Goal: Information Seeking & Learning: Learn about a topic

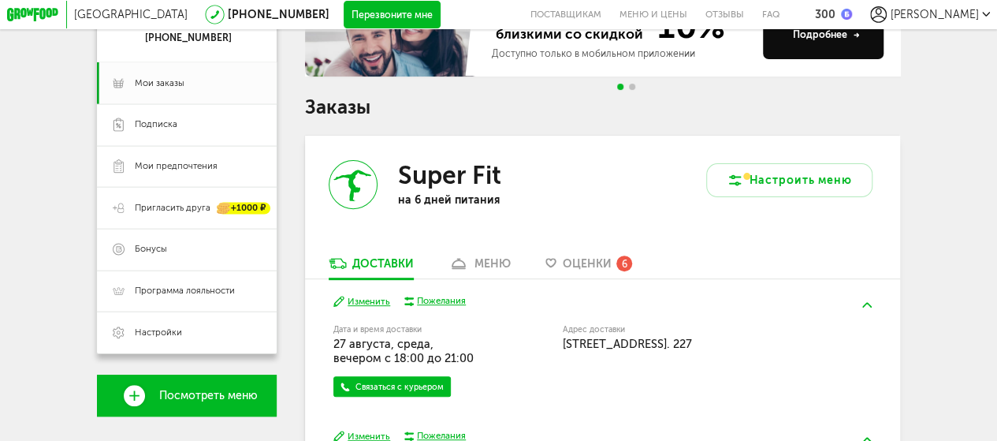
scroll to position [236, 0]
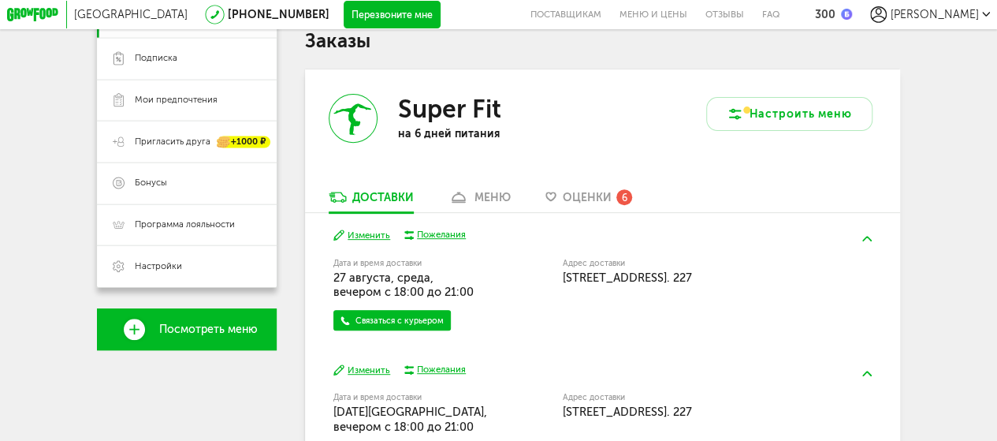
click at [591, 198] on span "Оценки" at bounding box center [587, 197] width 49 height 13
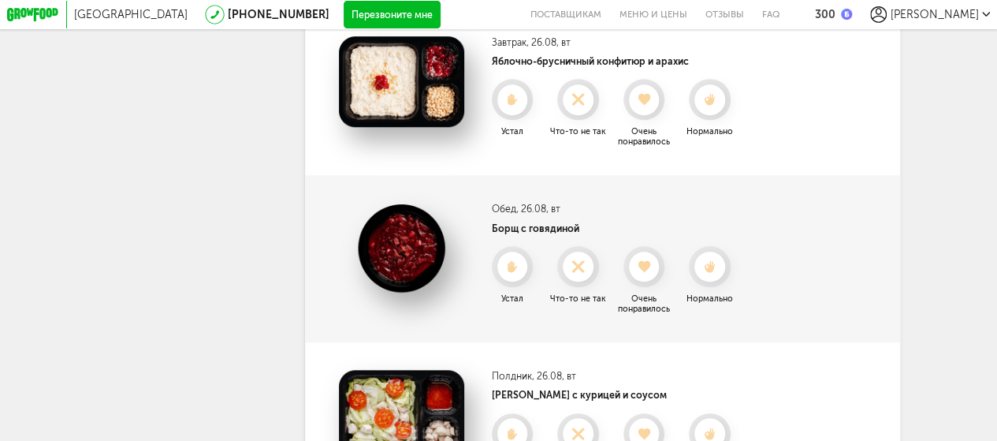
scroll to position [561, 0]
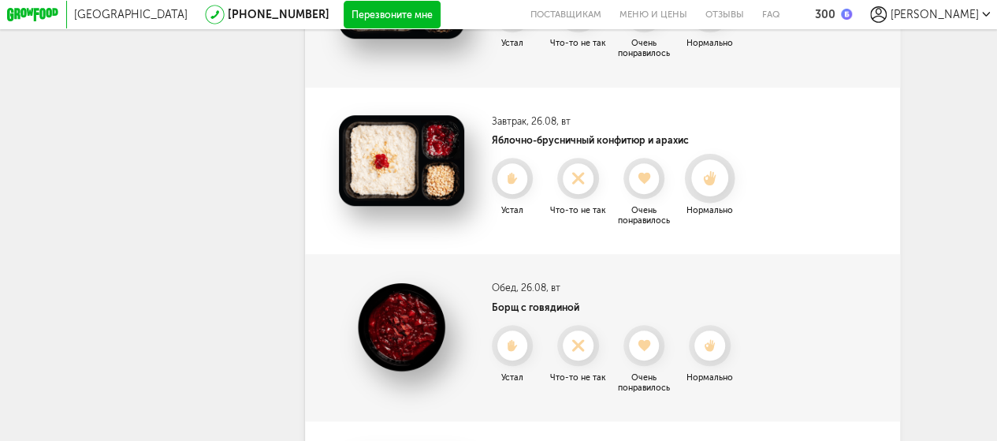
click at [719, 186] on icon at bounding box center [709, 178] width 37 height 15
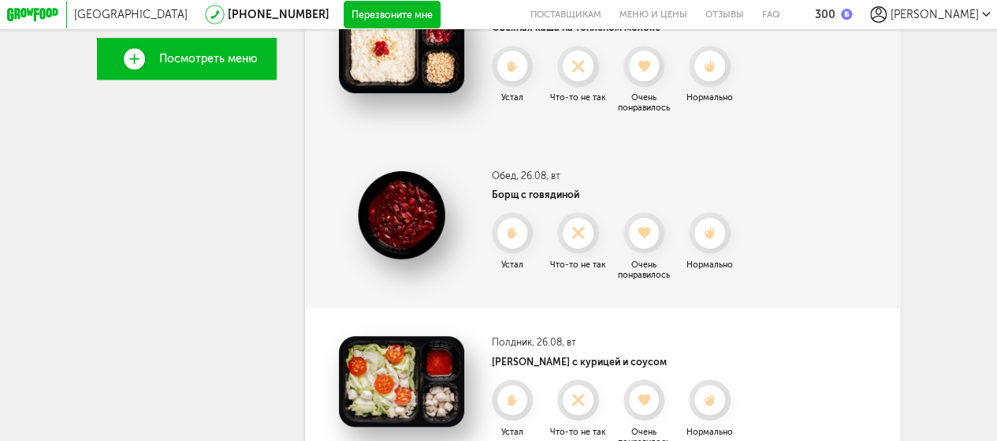
scroll to position [404, 0]
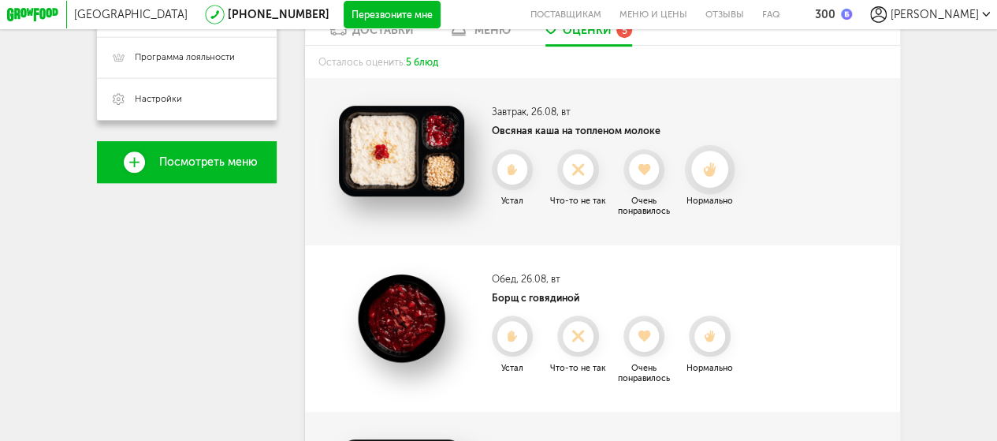
click at [714, 171] on use at bounding box center [709, 169] width 13 height 14
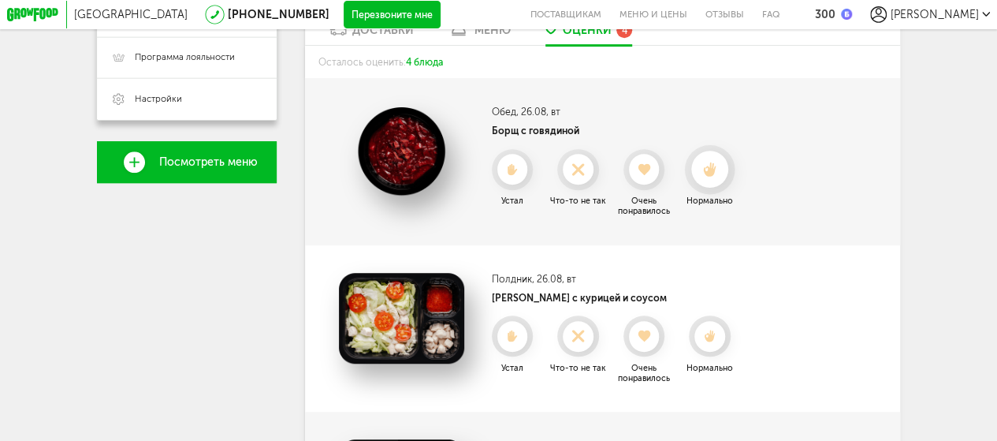
click at [714, 169] on icon at bounding box center [709, 169] width 37 height 15
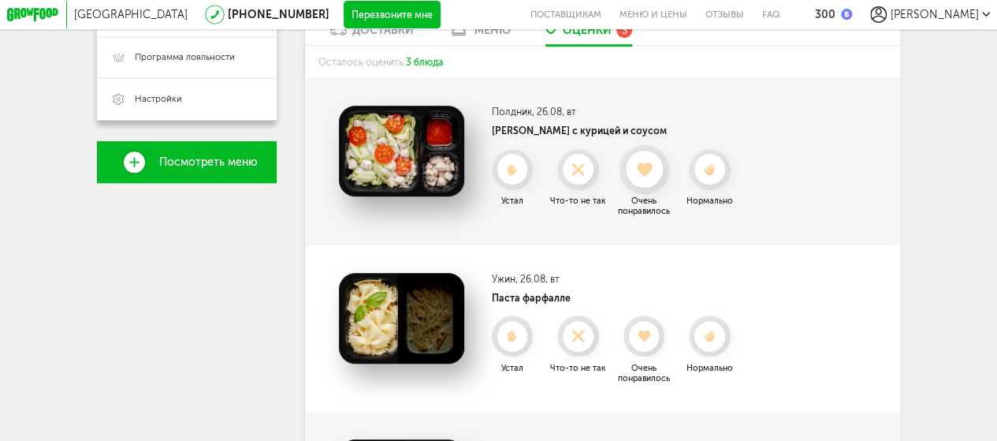
click at [641, 174] on use at bounding box center [644, 169] width 15 height 14
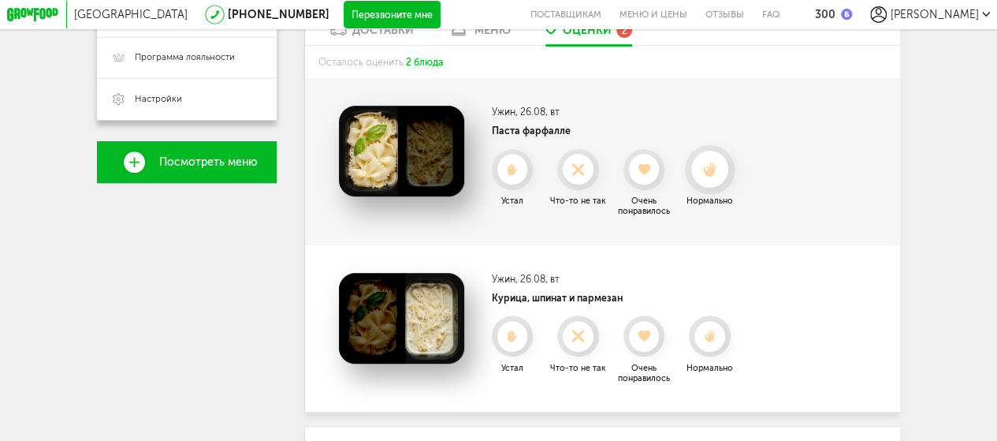
click at [711, 173] on use at bounding box center [709, 169] width 13 height 14
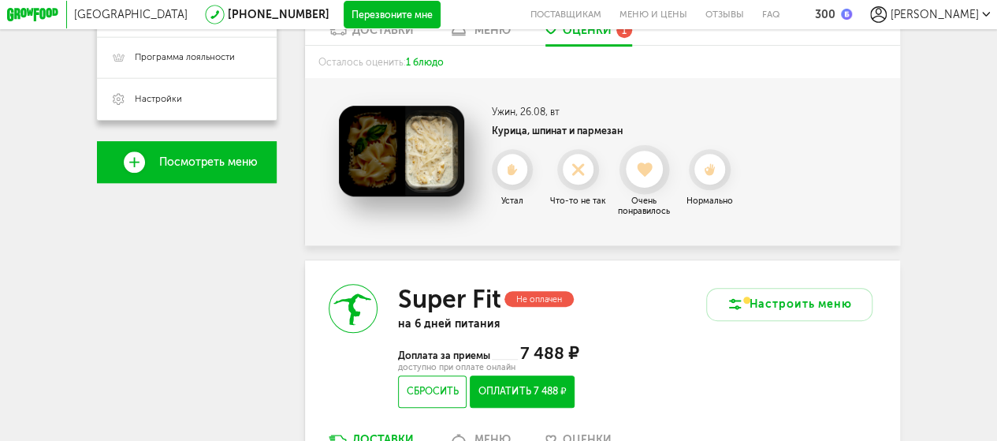
click at [646, 177] on use at bounding box center [644, 169] width 15 height 14
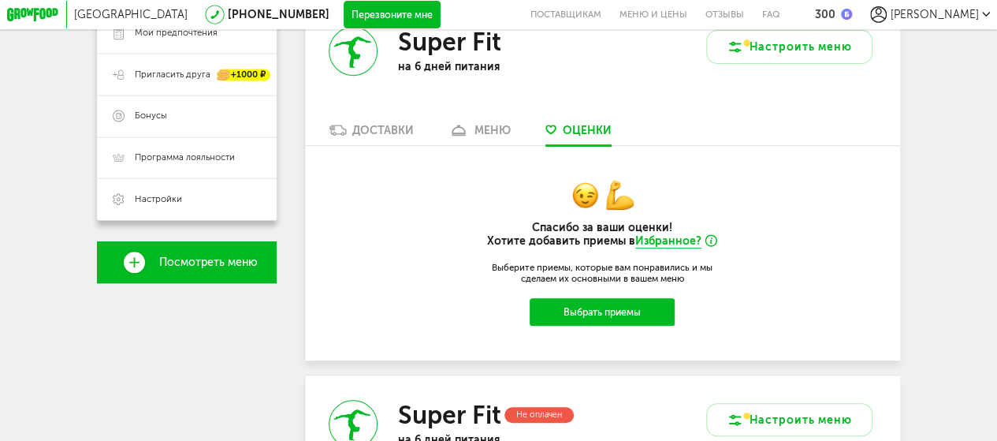
scroll to position [246, 0]
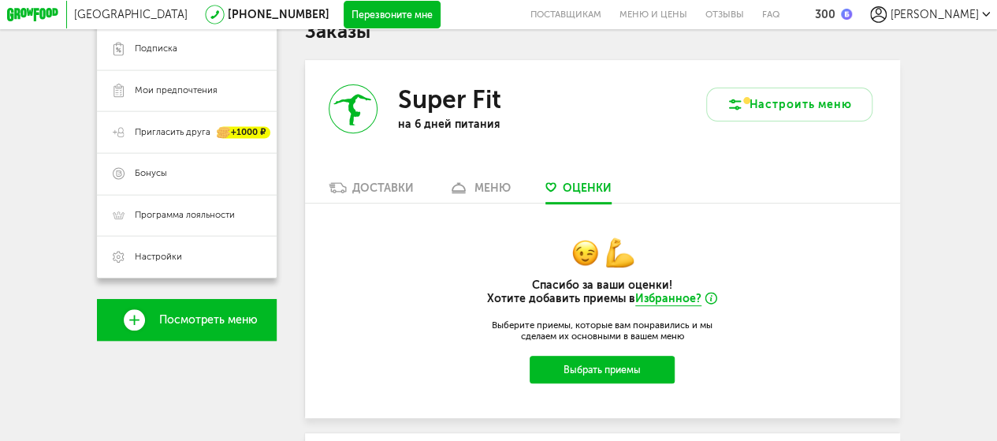
click at [486, 188] on div "меню" at bounding box center [492, 187] width 36 height 13
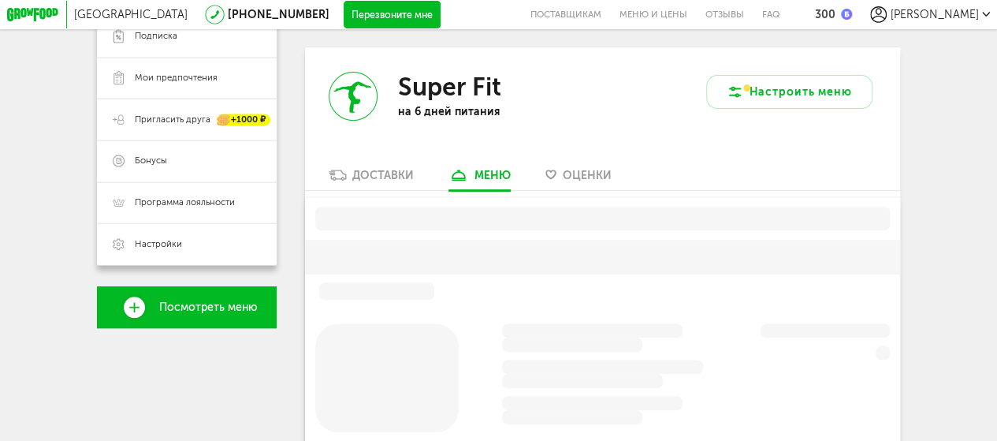
scroll to position [270, 0]
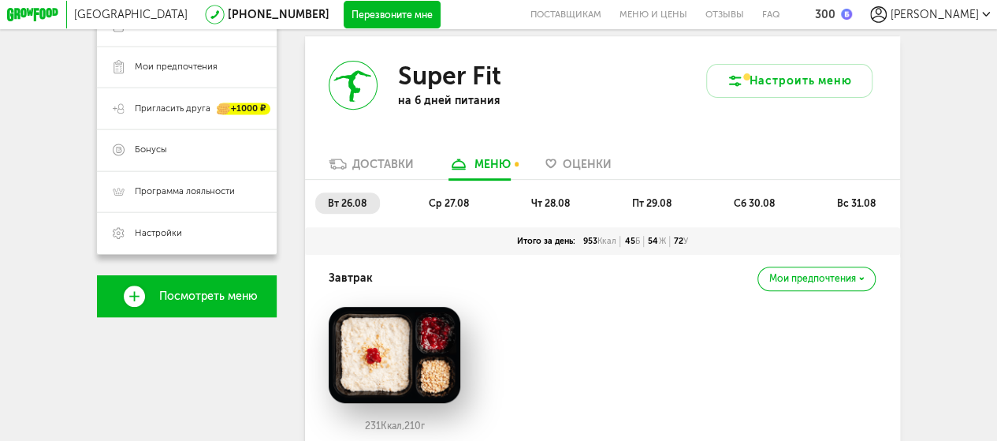
click at [438, 199] on li "ср 27.08" at bounding box center [449, 202] width 66 height 21
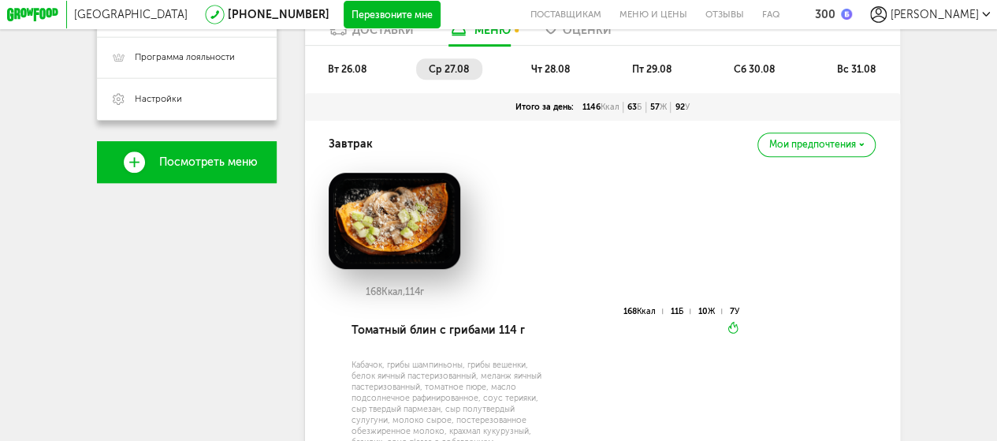
scroll to position [394, 0]
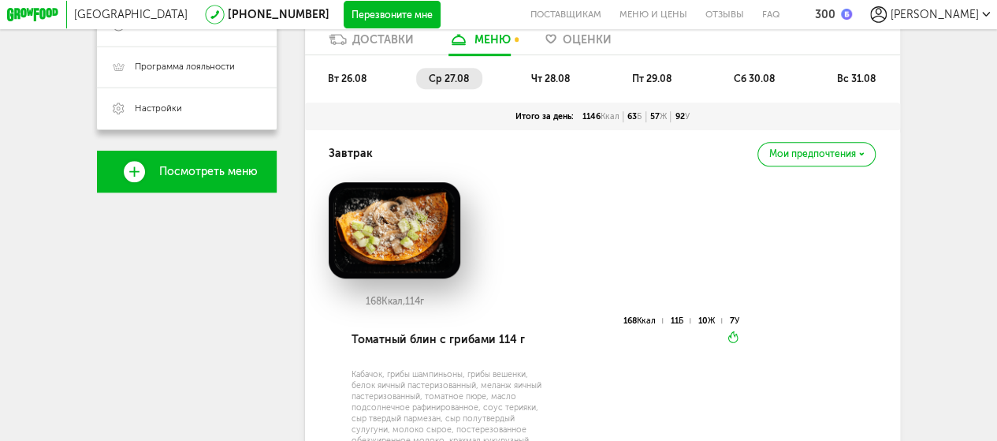
click at [566, 84] on span "чт 28.08" at bounding box center [550, 79] width 39 height 12
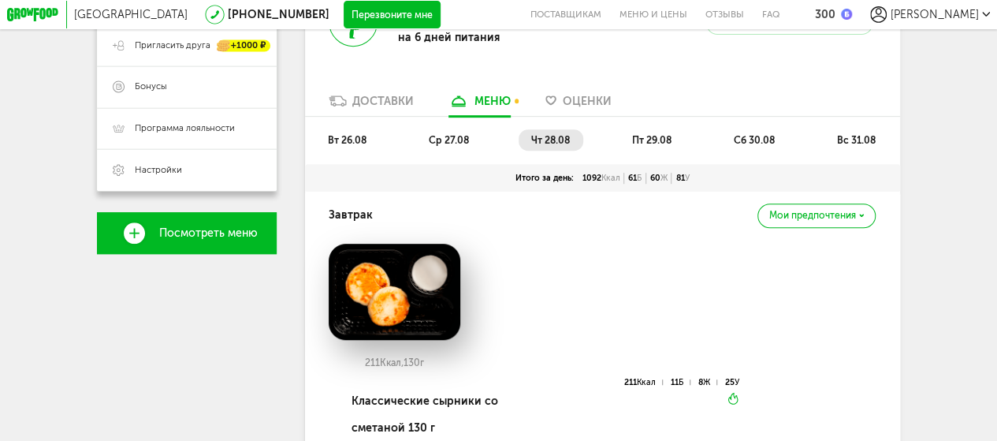
scroll to position [315, 0]
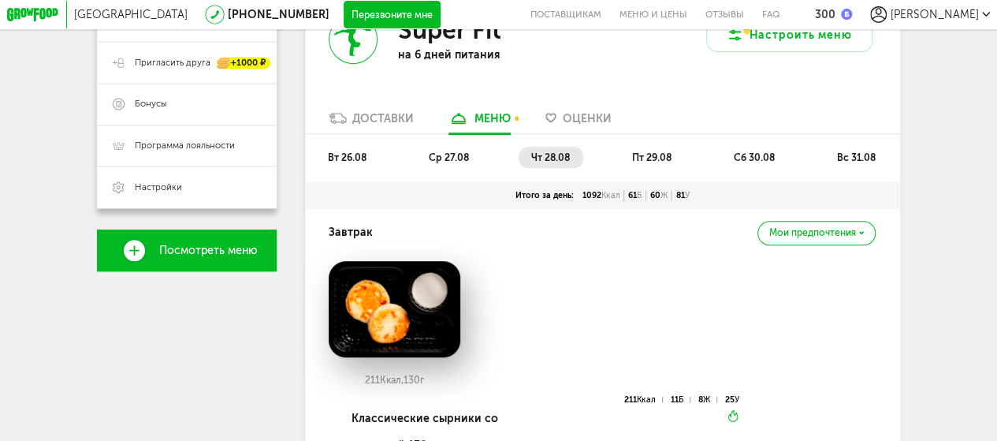
click at [655, 162] on span "пт 29.08" at bounding box center [651, 157] width 39 height 12
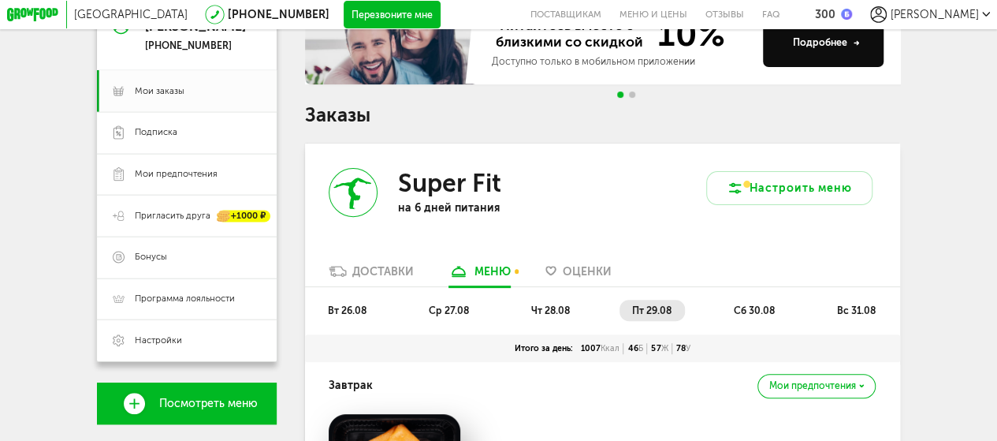
scroll to position [236, 0]
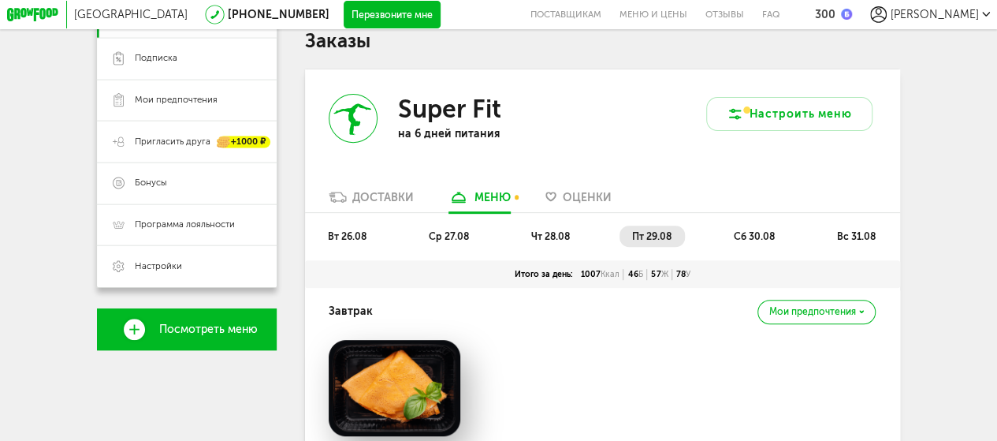
click at [750, 242] on span "сб 30.08" at bounding box center [754, 236] width 41 height 12
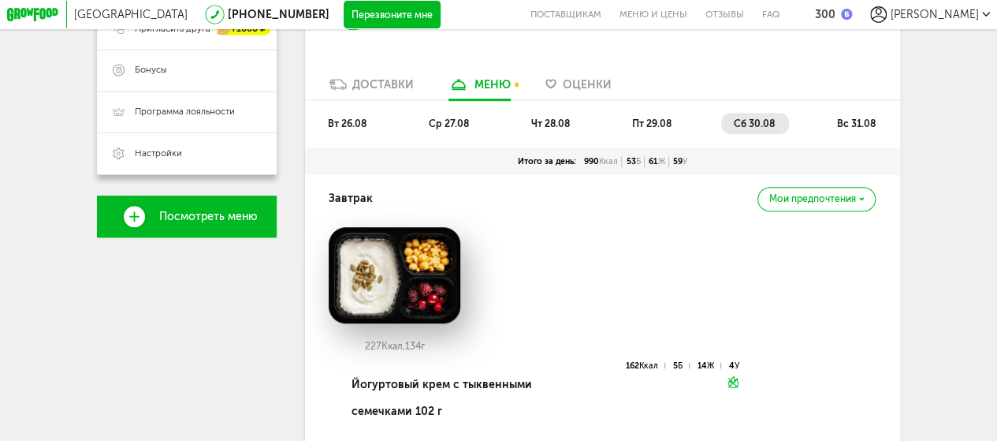
scroll to position [315, 0]
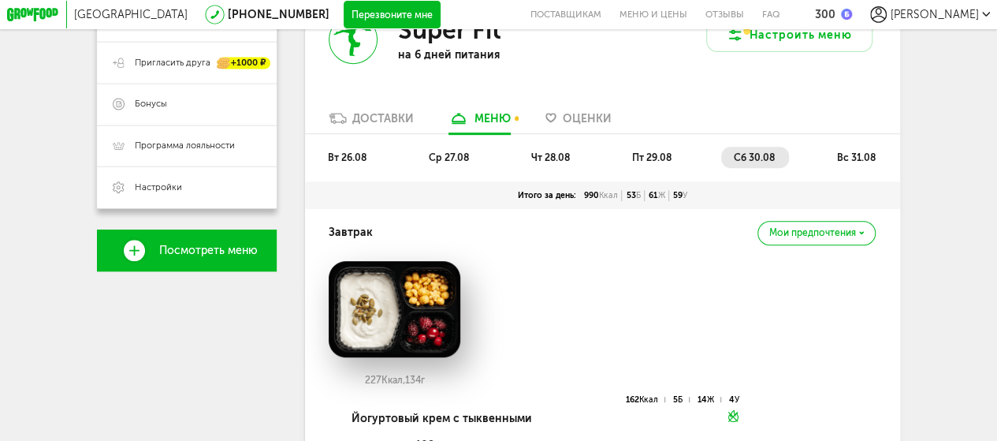
click at [859, 163] on span "вс 31.08" at bounding box center [856, 157] width 39 height 12
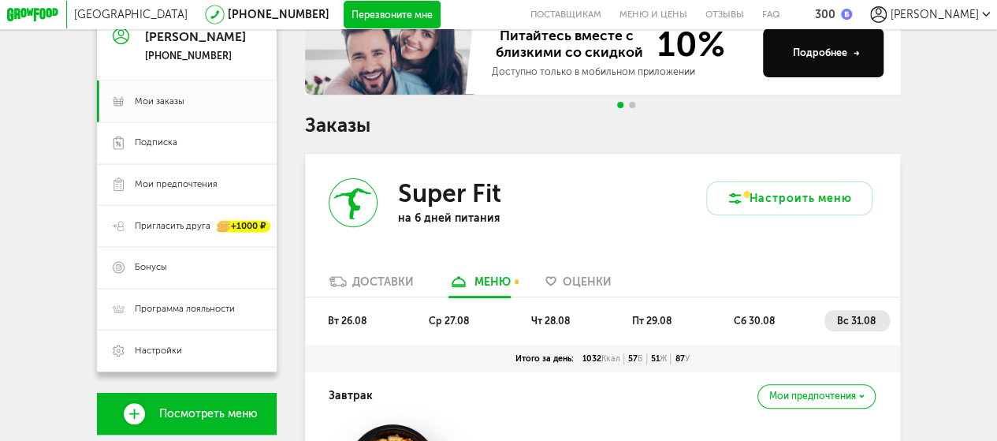
scroll to position [236, 0]
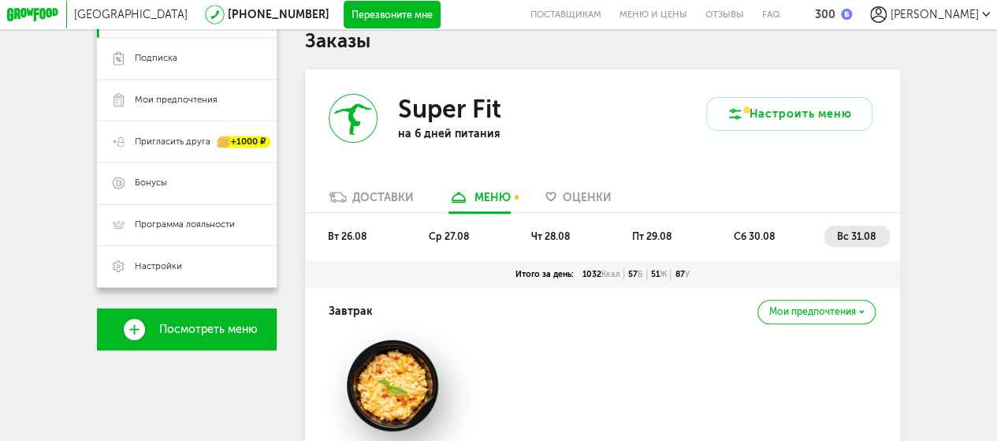
click at [496, 204] on div "меню" at bounding box center [492, 197] width 36 height 13
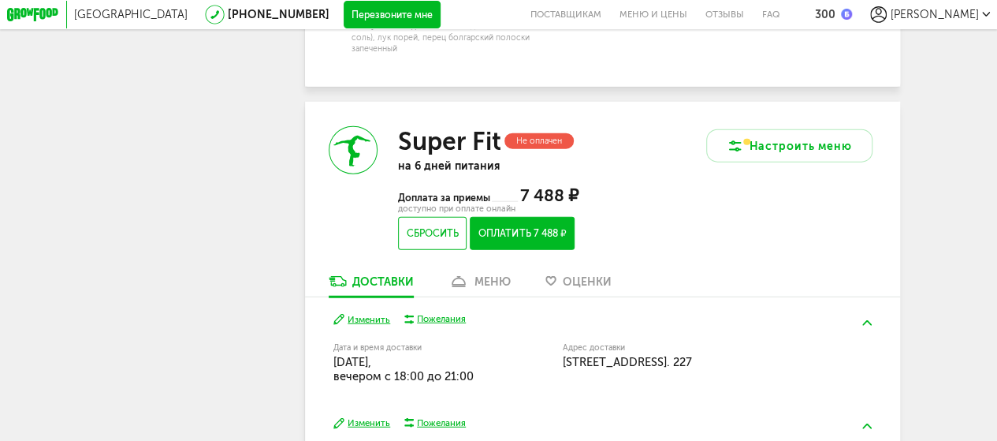
scroll to position [1970, 0]
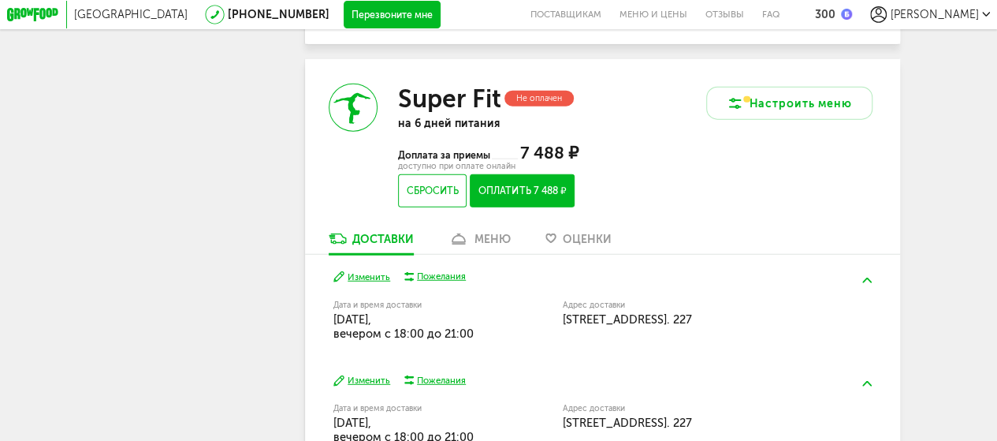
click at [474, 246] on div "меню" at bounding box center [492, 239] width 36 height 13
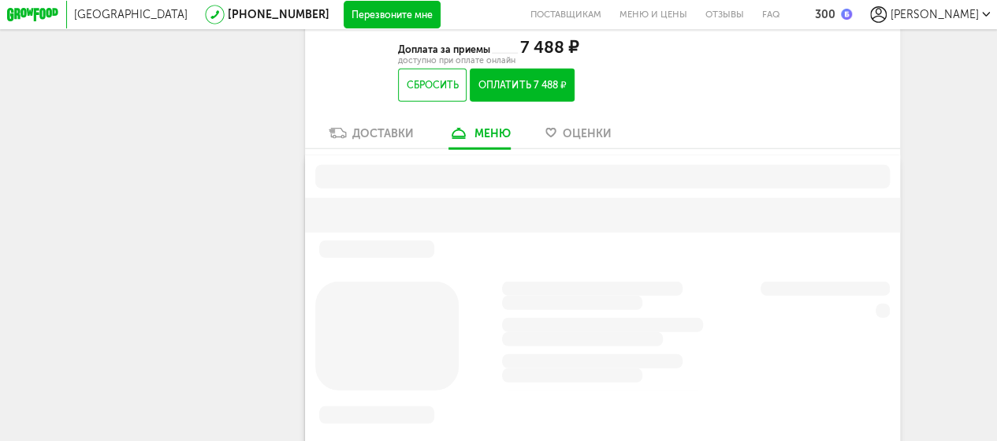
scroll to position [2171, 0]
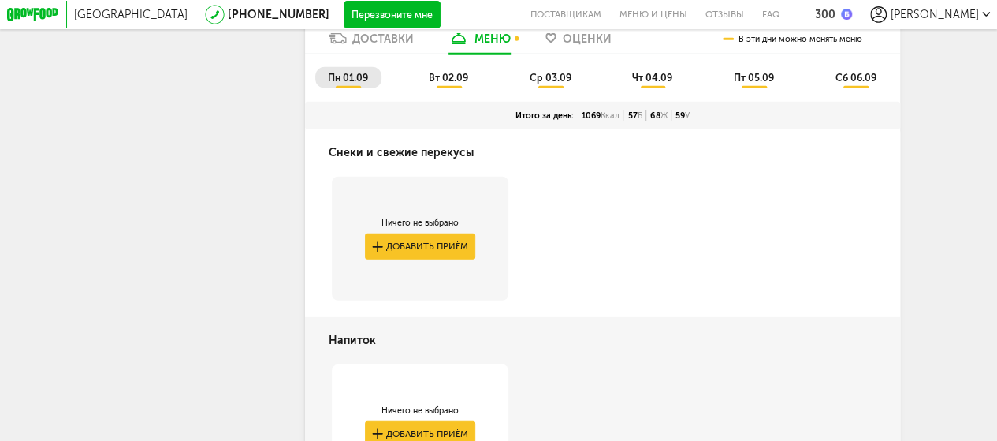
click at [441, 84] on span "вт 02.09" at bounding box center [448, 78] width 39 height 12
click at [563, 84] on span "ср 03.09" at bounding box center [551, 78] width 42 height 12
drag, startPoint x: 669, startPoint y: 107, endPoint x: 686, endPoint y: 103, distance: 17.0
click at [670, 84] on span "чт 04.09" at bounding box center [652, 78] width 40 height 12
click at [765, 84] on span "пт 05.09" at bounding box center [754, 78] width 40 height 12
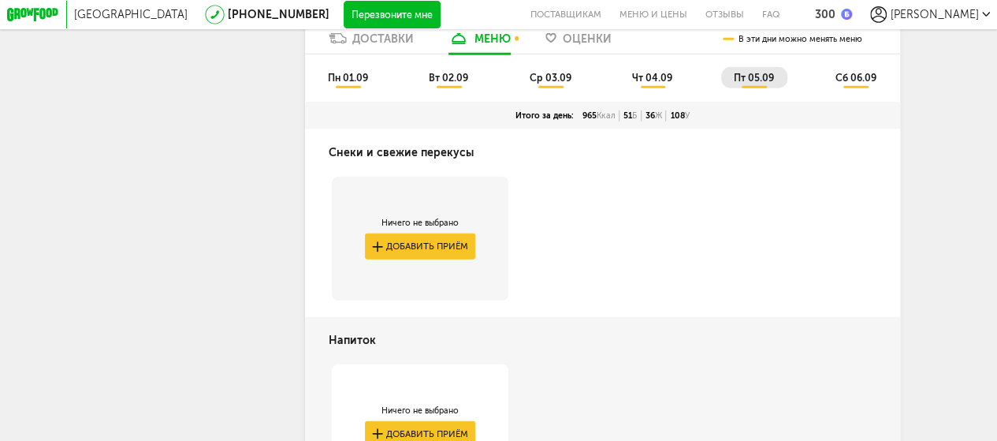
click at [855, 84] on span "сб 06.09" at bounding box center [855, 78] width 41 height 12
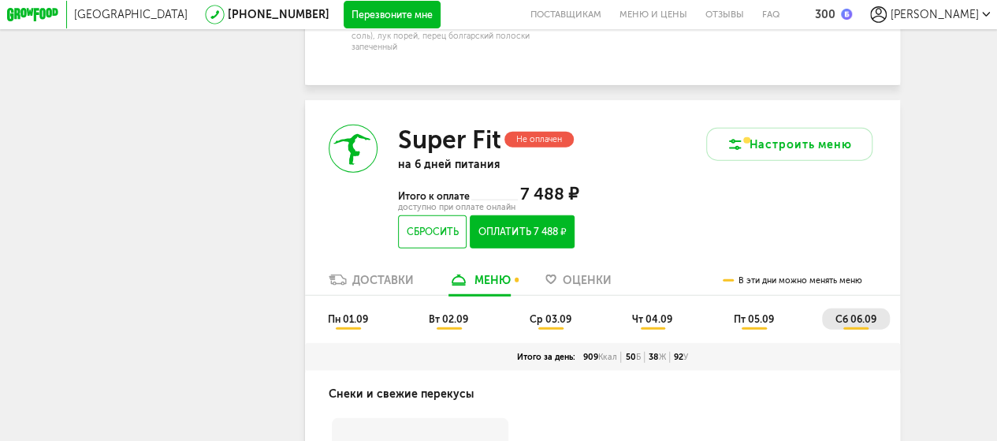
scroll to position [2013, 0]
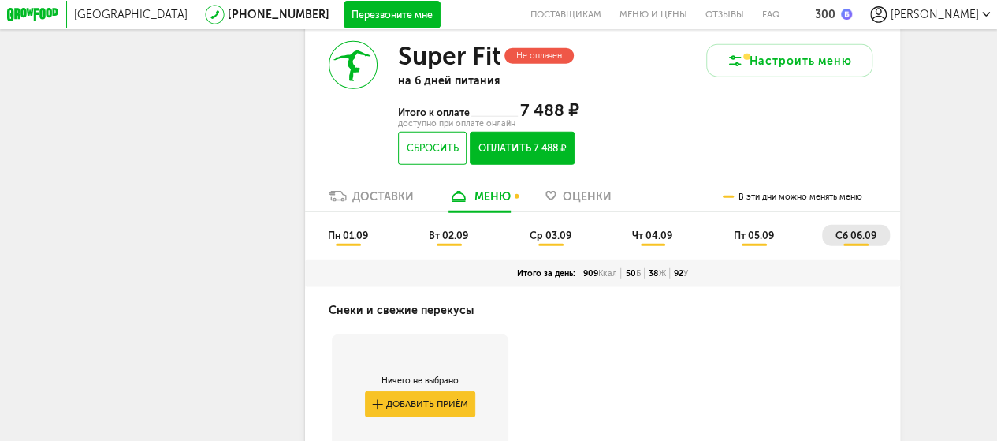
click at [345, 246] on li "пн 01.09" at bounding box center [348, 235] width 66 height 21
click at [453, 241] on span "вт 02.09" at bounding box center [448, 235] width 39 height 12
drag, startPoint x: 538, startPoint y: 261, endPoint x: 588, endPoint y: 262, distance: 49.7
click at [539, 241] on span "ср 03.09" at bounding box center [551, 235] width 42 height 12
click at [657, 246] on li "чт 04.09" at bounding box center [653, 235] width 66 height 21
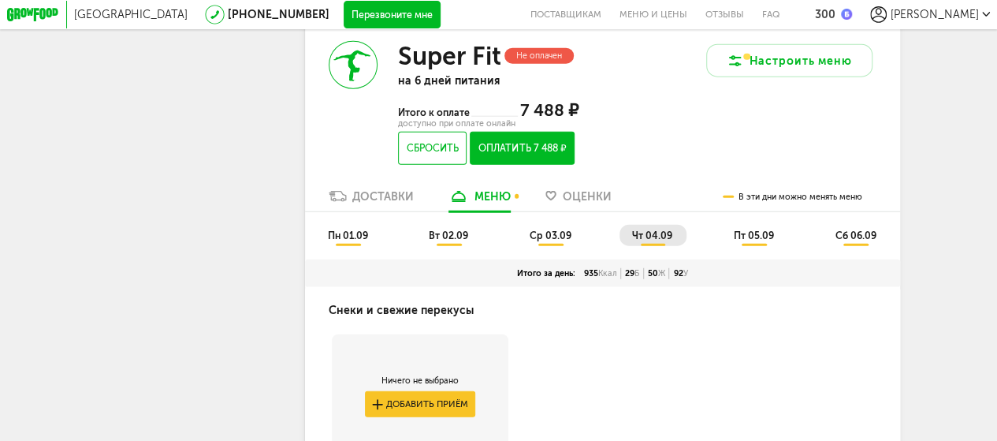
click at [861, 241] on span "сб 06.09" at bounding box center [855, 235] width 41 height 12
click at [552, 241] on span "ср 03.09" at bounding box center [551, 235] width 42 height 12
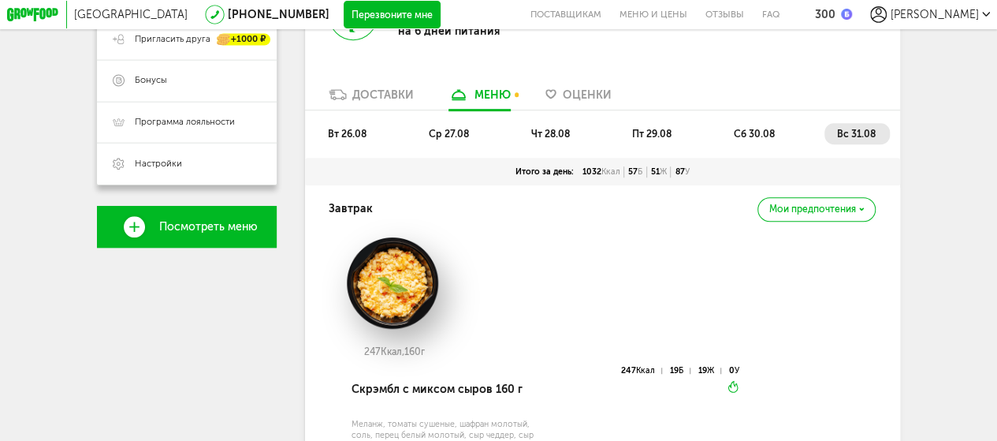
scroll to position [181, 0]
